Goal: Task Accomplishment & Management: Use online tool/utility

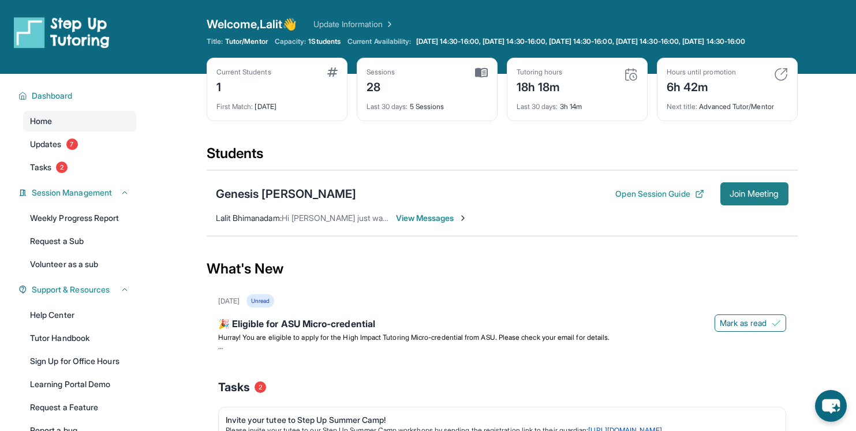
click at [756, 205] on button "Join Meeting" at bounding box center [754, 193] width 68 height 23
